Goal: Find specific page/section: Find specific page/section

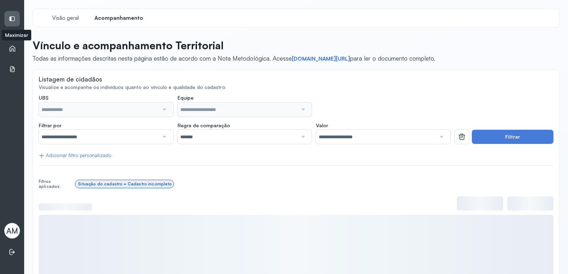
click at [12, 16] on icon at bounding box center [12, 19] width 6 height 6
type input "**********"
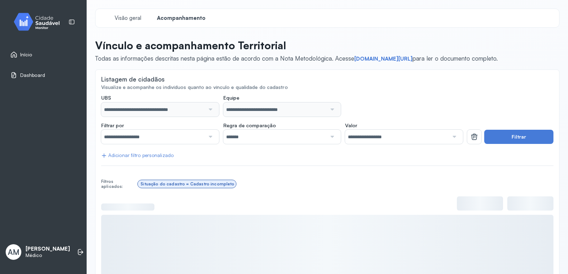
click at [38, 55] on link "Início" at bounding box center [43, 54] width 66 height 7
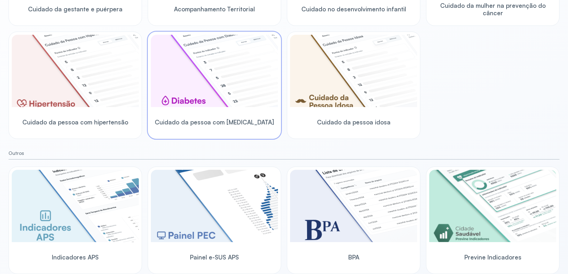
scroll to position [77, 0]
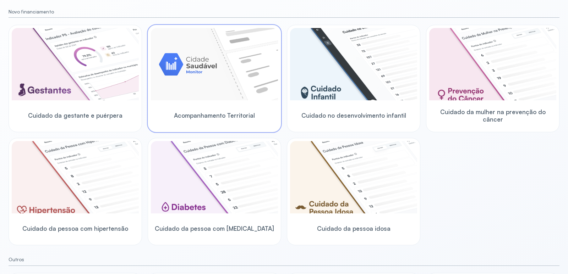
click at [228, 73] on img at bounding box center [214, 64] width 127 height 72
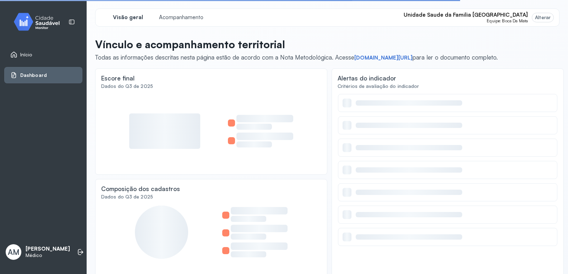
click at [538, 16] on div "Alterar" at bounding box center [543, 18] width 16 height 6
click at [517, 15] on span "Unidade Saude da Familia [GEOGRAPHIC_DATA]" at bounding box center [465, 15] width 124 height 7
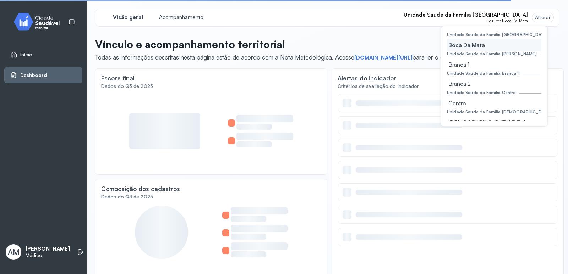
scroll to position [71, 0]
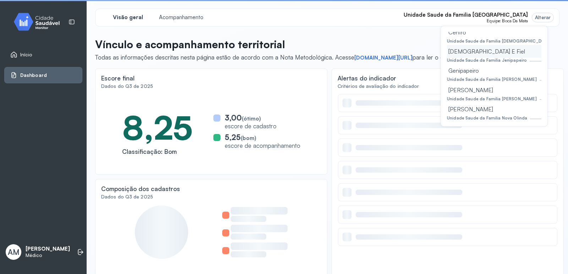
click at [491, 52] on div "[DEMOGRAPHIC_DATA] E Fiel" at bounding box center [494, 51] width 94 height 13
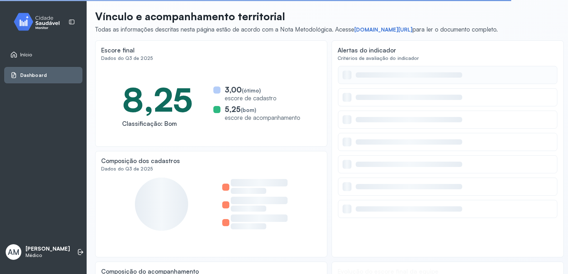
scroll to position [122, 0]
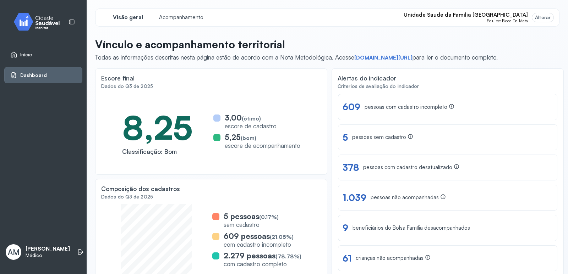
click at [515, 16] on span "Unidade Saude da Familia [GEOGRAPHIC_DATA]" at bounding box center [465, 15] width 124 height 7
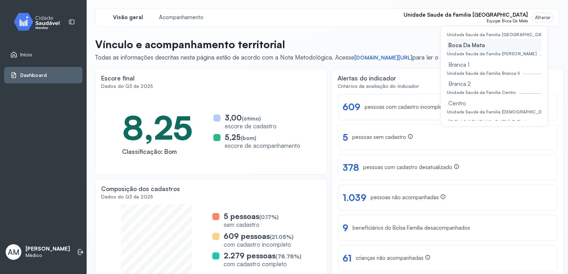
scroll to position [35, 0]
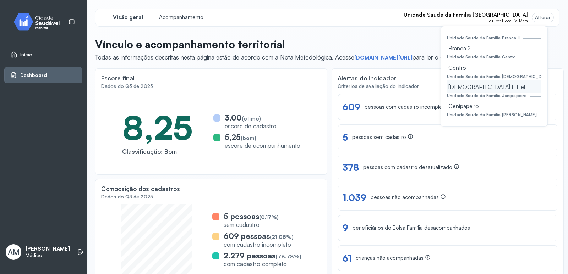
click at [497, 84] on div "[DEMOGRAPHIC_DATA] E Fiel" at bounding box center [494, 87] width 94 height 13
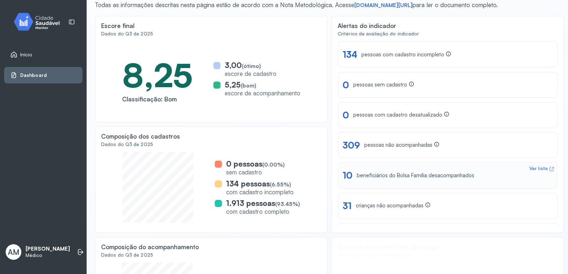
scroll to position [51, 0]
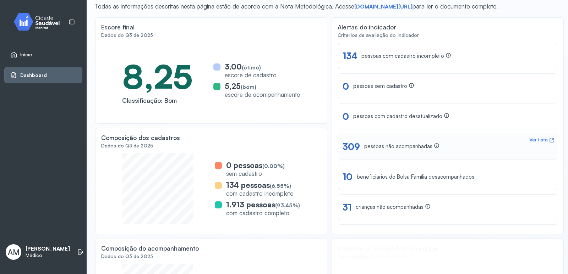
click at [533, 137] on div "Ver lista" at bounding box center [538, 140] width 18 height 6
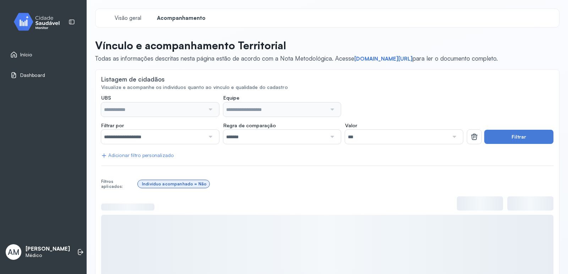
type input "**********"
